Goal: Navigation & Orientation: Go to known website

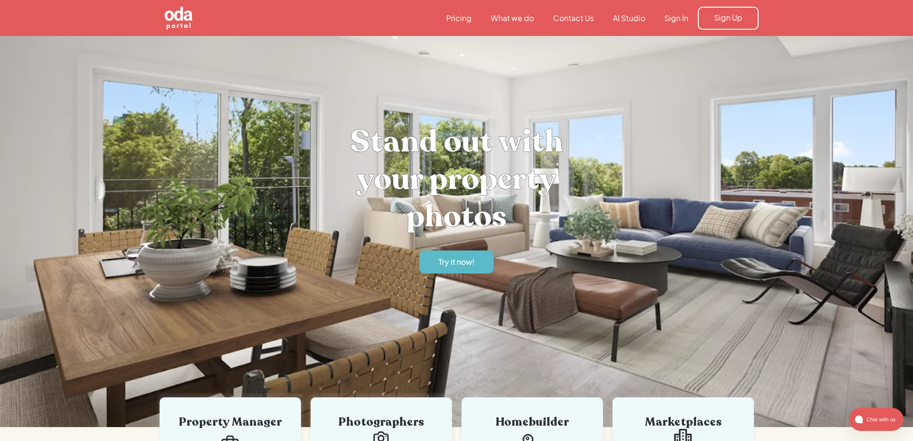
click at [173, 15] on img "home" at bounding box center [178, 17] width 79 height 79
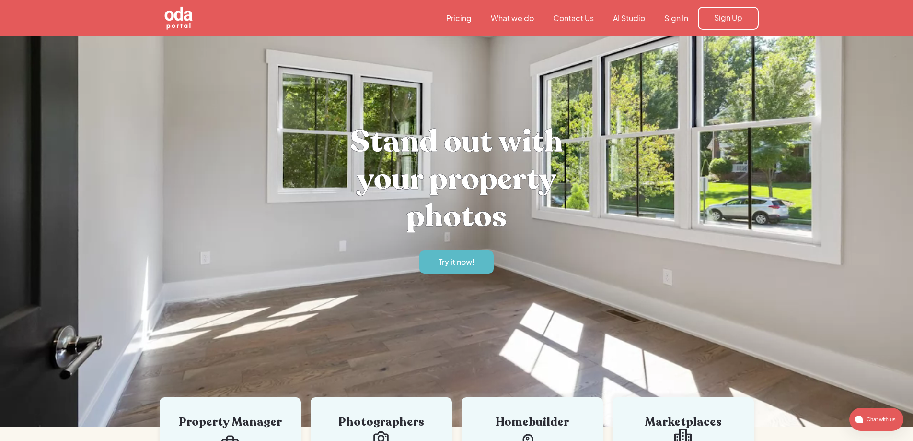
click at [682, 24] on nav "Pricing What we do Contact Us AI Studio Sign In Sign Up" at bounding box center [598, 18] width 322 height 23
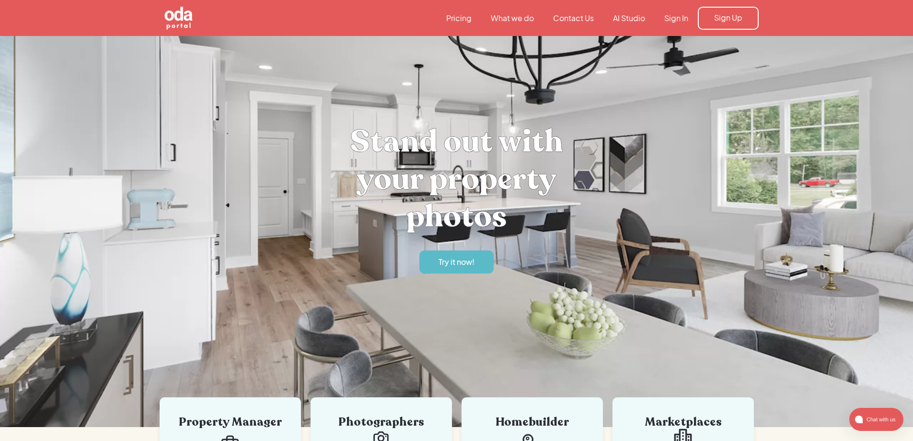
click at [681, 18] on link "Sign In" at bounding box center [676, 18] width 43 height 11
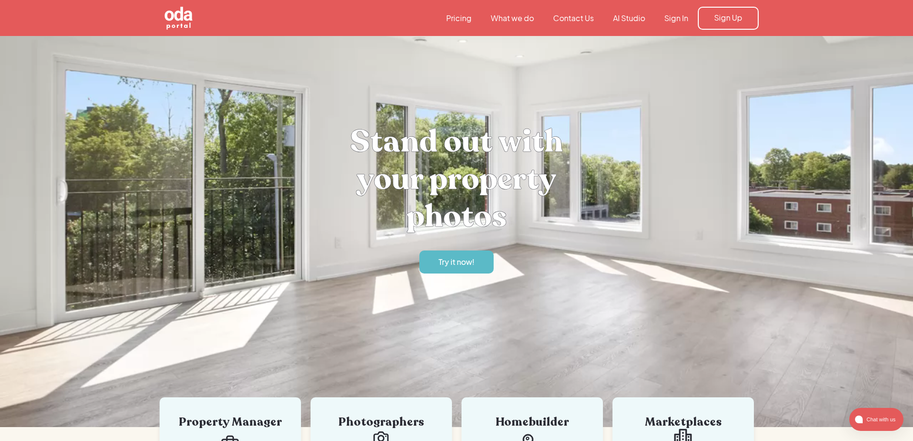
click at [674, 18] on link "Sign In" at bounding box center [676, 18] width 43 height 11
